Goal: Information Seeking & Learning: Learn about a topic

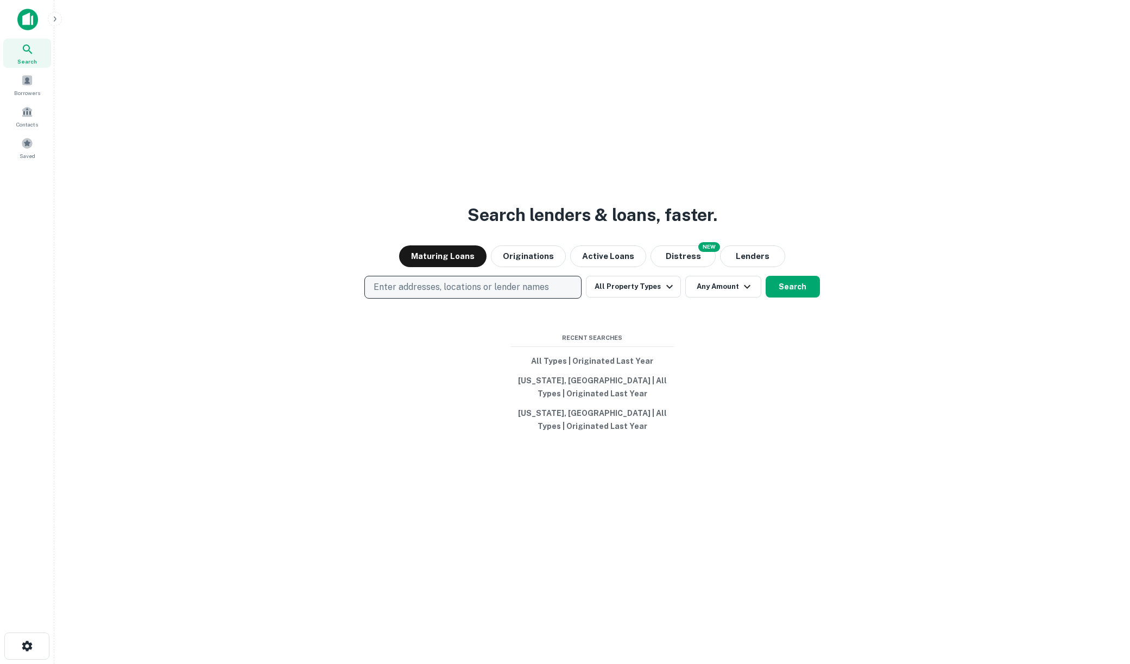
click at [496, 286] on p "Enter addresses, locations or lender names" at bounding box center [461, 287] width 175 height 13
click at [687, 251] on button "Distress" at bounding box center [683, 256] width 65 height 22
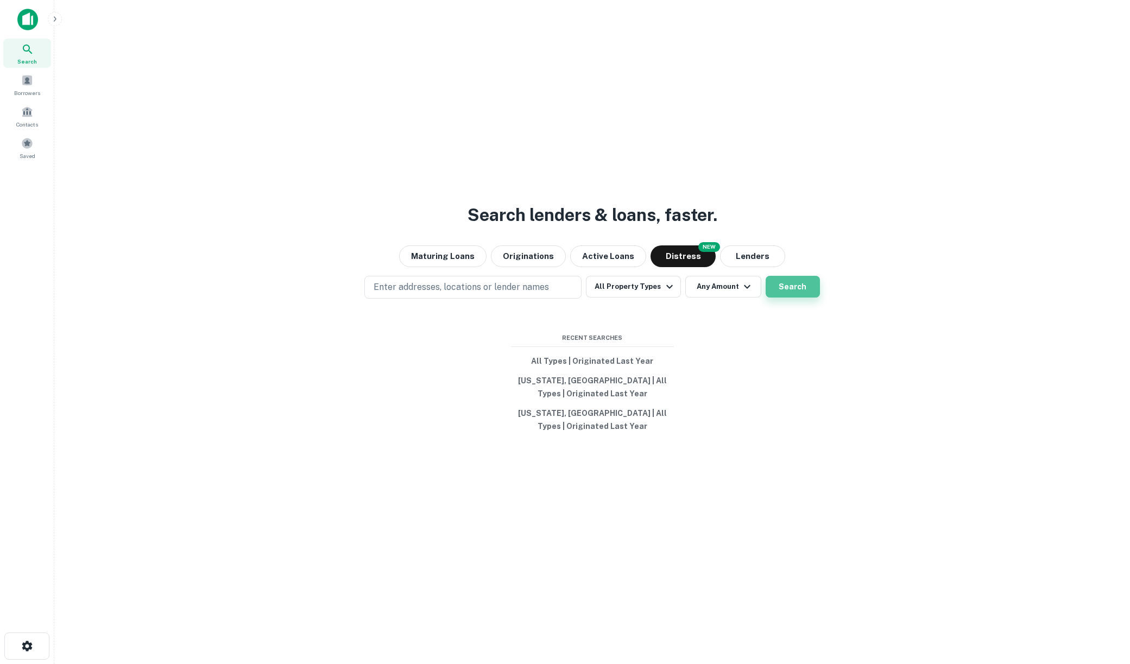
click at [816, 295] on button "Search" at bounding box center [793, 287] width 54 height 22
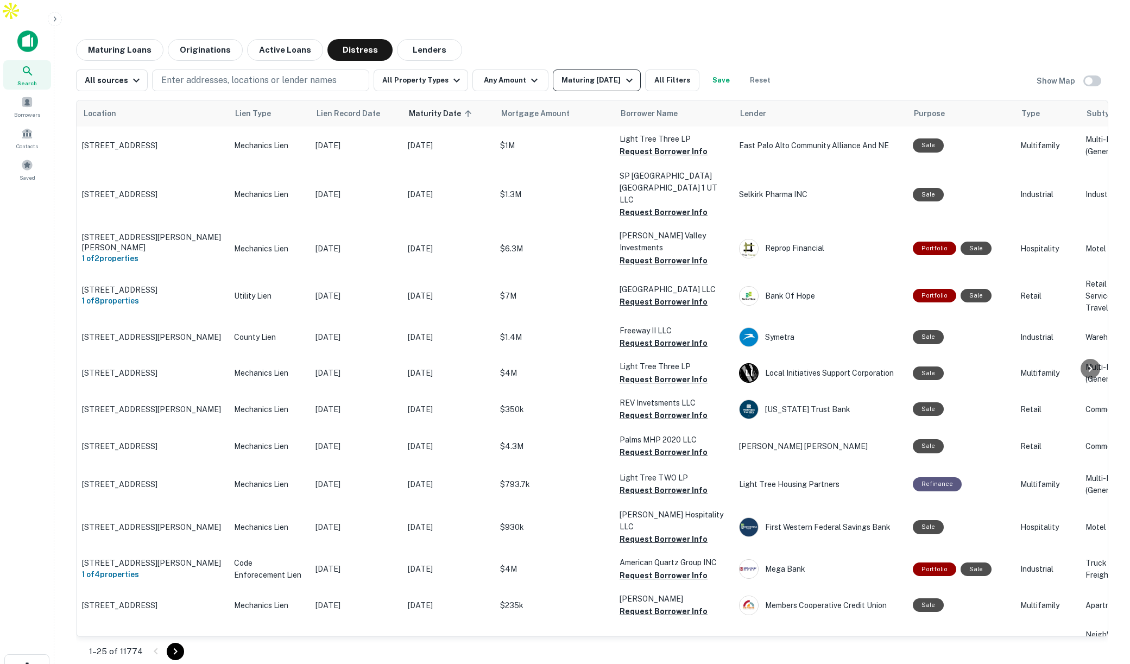
click at [600, 74] on div "Maturing [DATE]" at bounding box center [599, 80] width 74 height 13
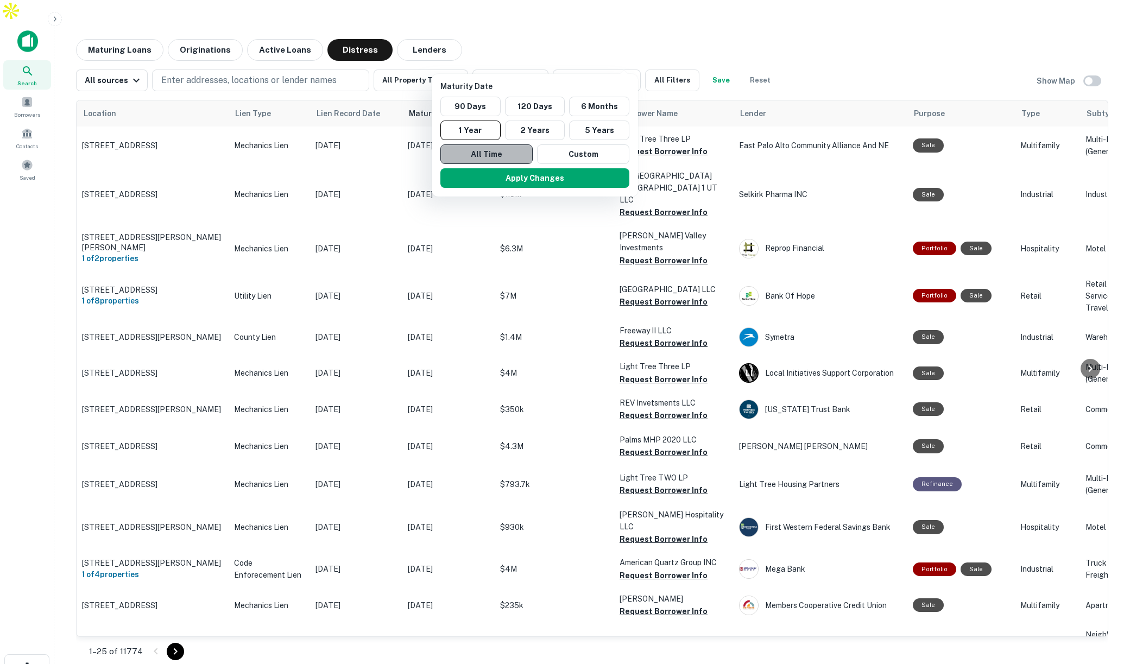
click at [500, 154] on button "All Time" at bounding box center [486, 154] width 92 height 20
click at [566, 181] on button "Apply Changes" at bounding box center [535, 178] width 189 height 20
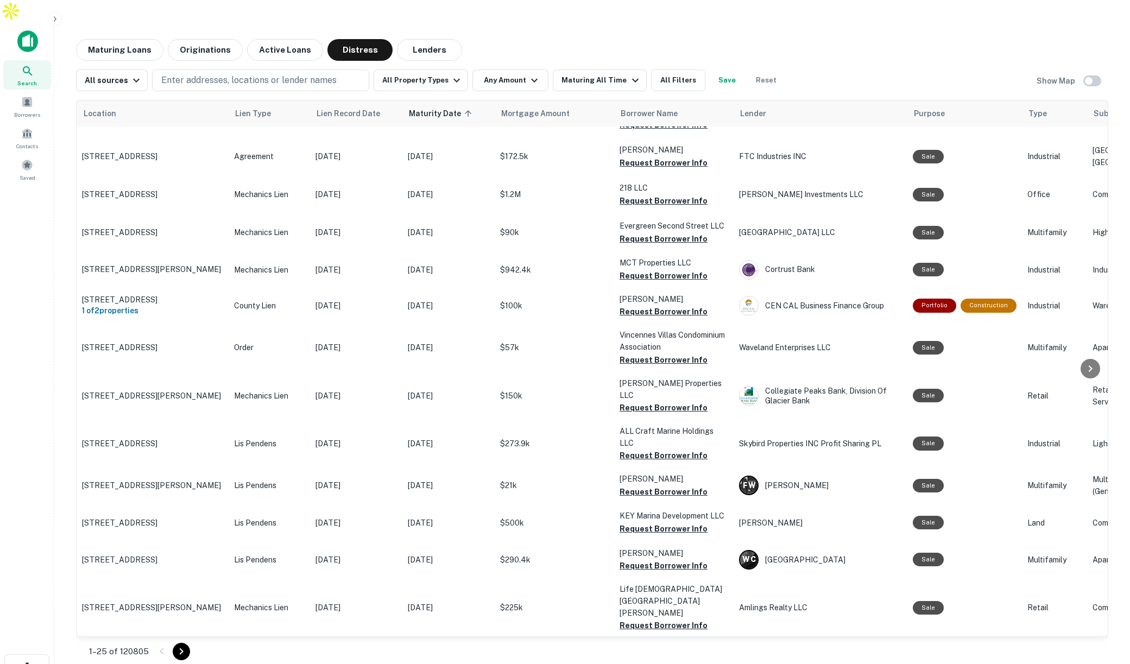
scroll to position [97, 0]
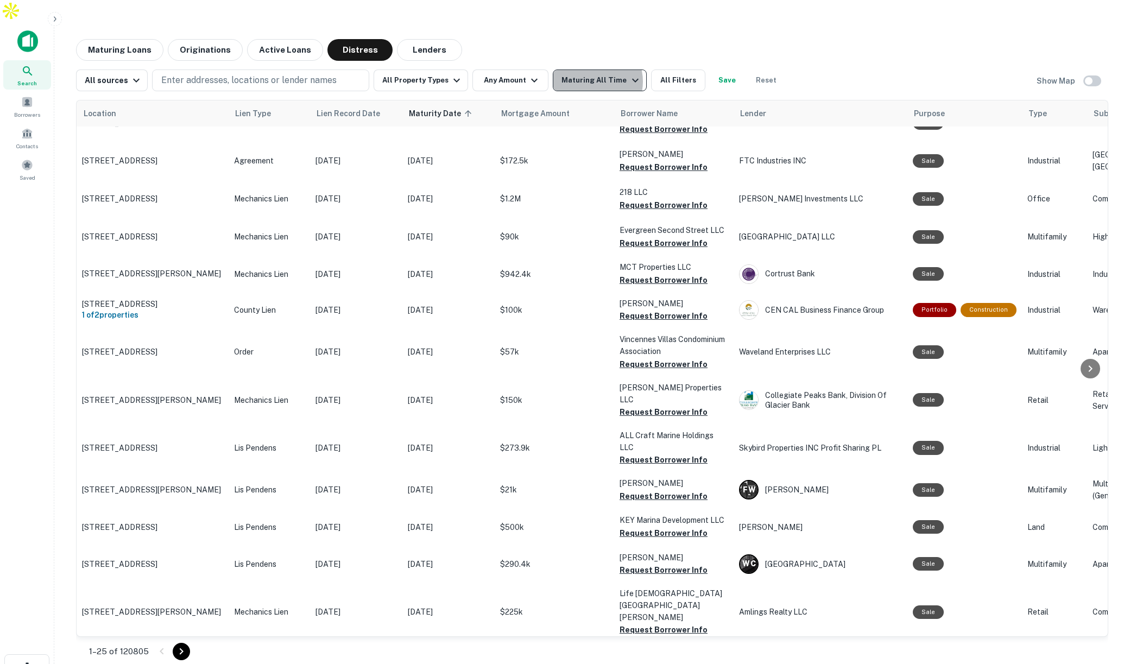
click at [583, 74] on div "Maturing All Time" at bounding box center [602, 80] width 80 height 13
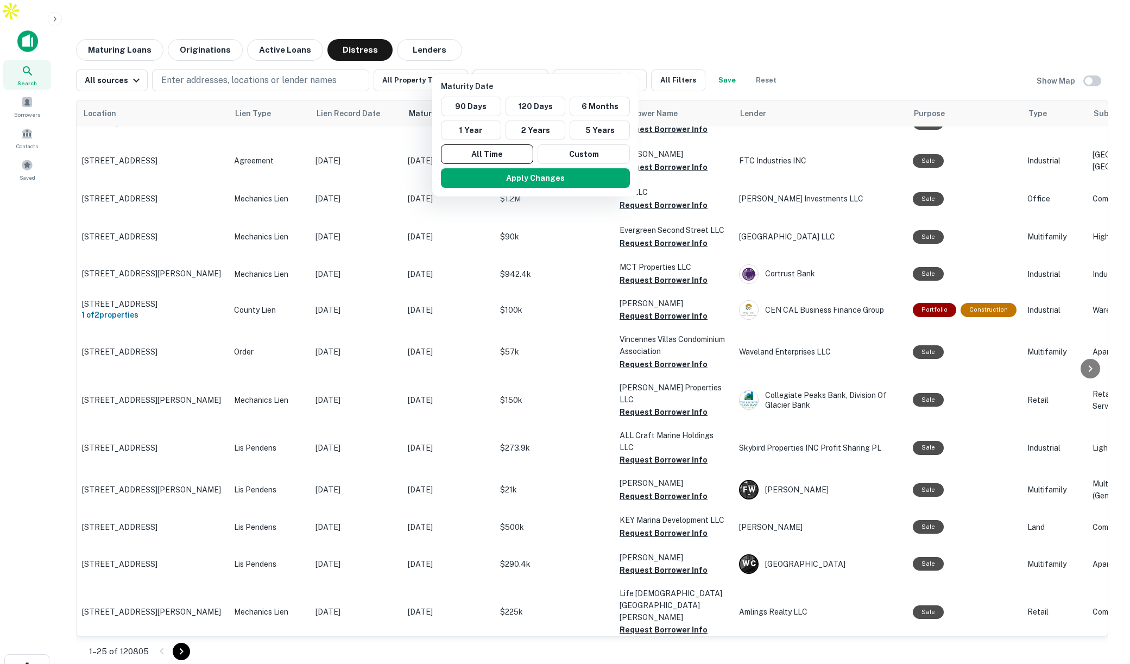
click at [655, 56] on div at bounding box center [565, 332] width 1130 height 664
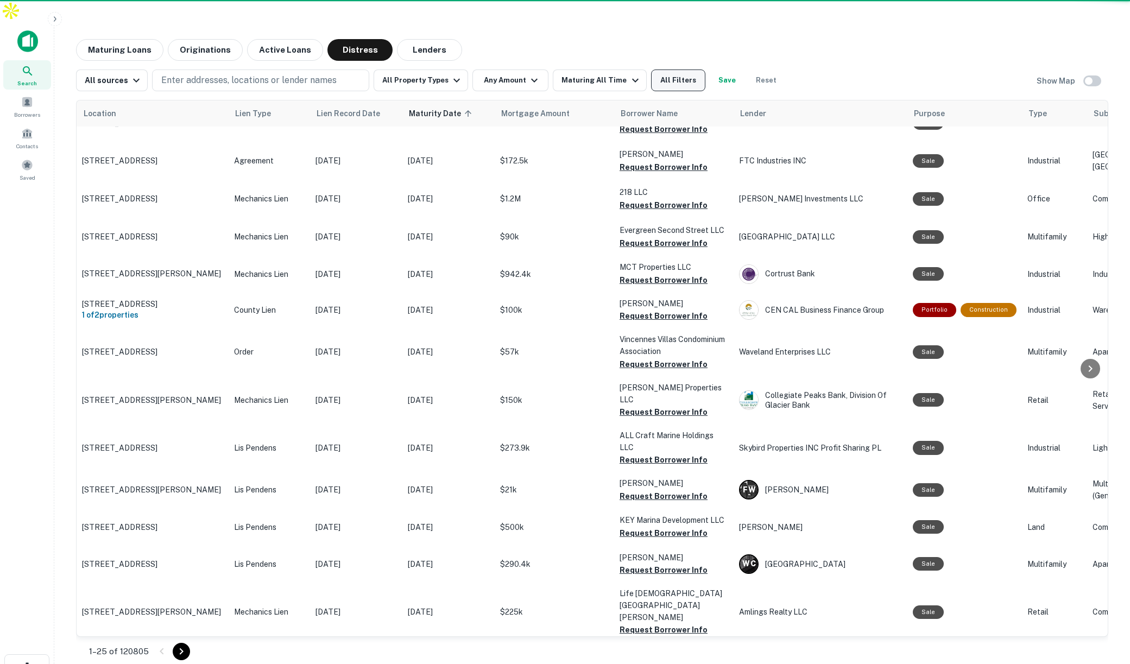
click at [661, 70] on button "All Filters" at bounding box center [678, 81] width 54 height 22
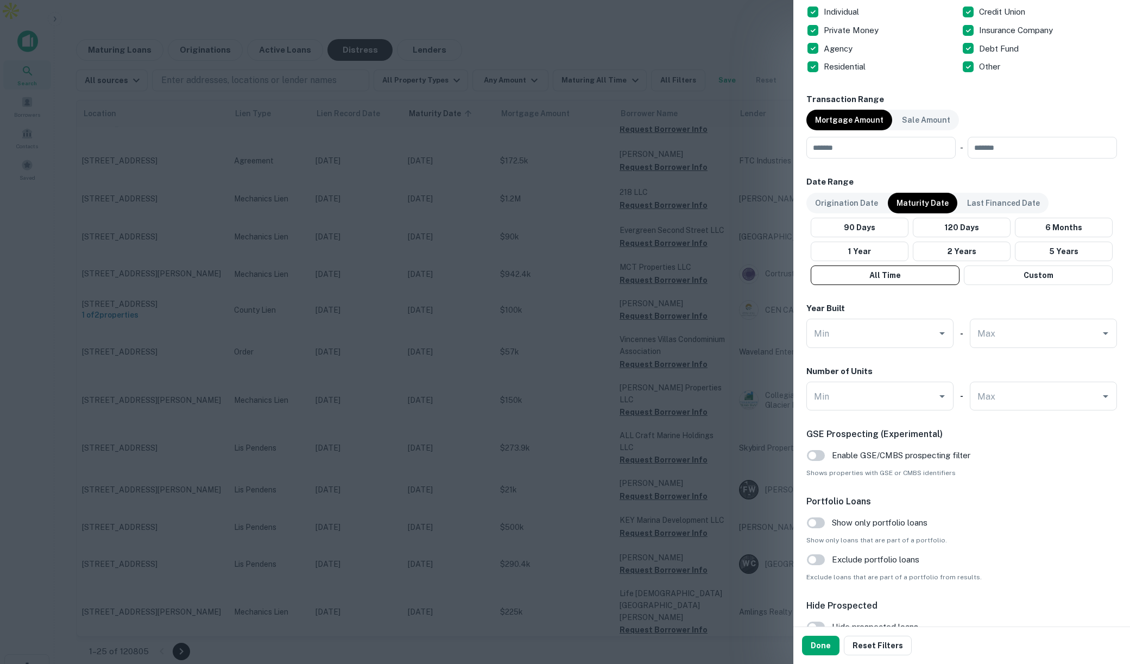
scroll to position [831, 0]
click at [862, 207] on p "Origination Date" at bounding box center [846, 205] width 63 height 12
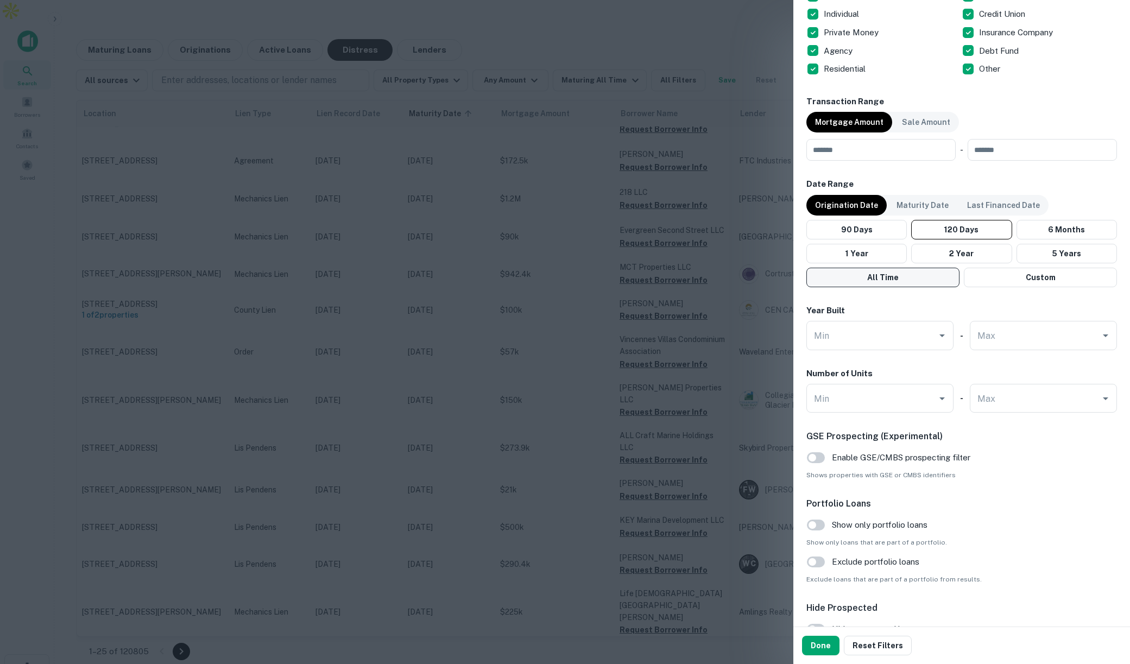
click at [887, 280] on button "All Time" at bounding box center [882, 278] width 153 height 20
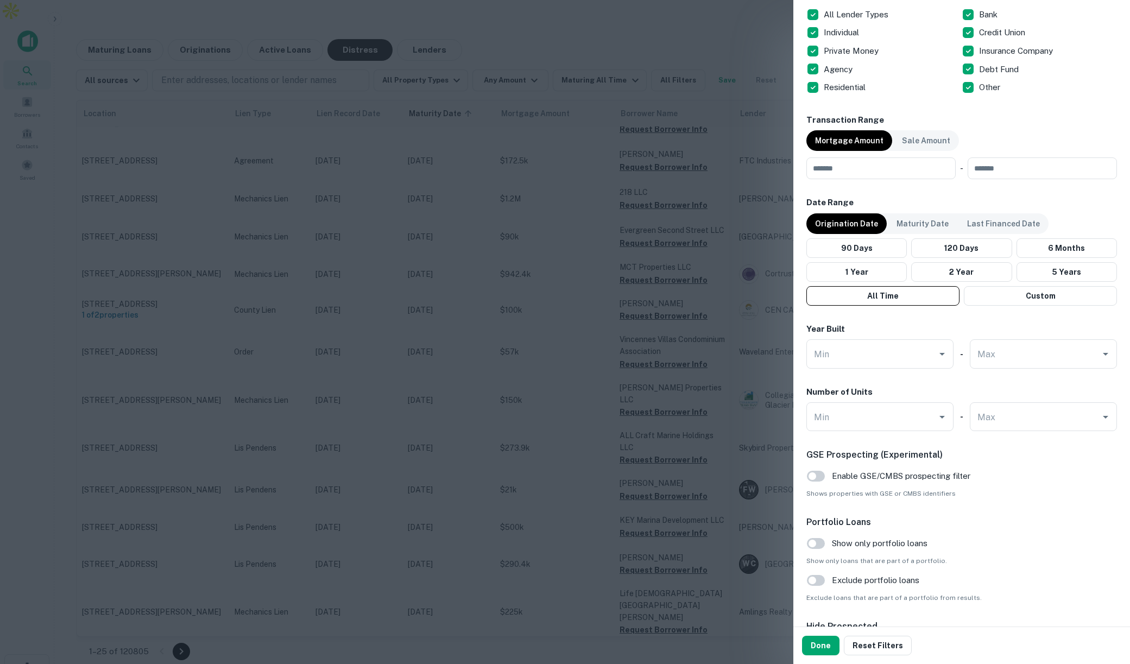
drag, startPoint x: 831, startPoint y: 644, endPoint x: 861, endPoint y: 532, distance: 115.3
click at [831, 644] on button "Done" at bounding box center [820, 646] width 37 height 20
